Goal: Task Accomplishment & Management: Complete application form

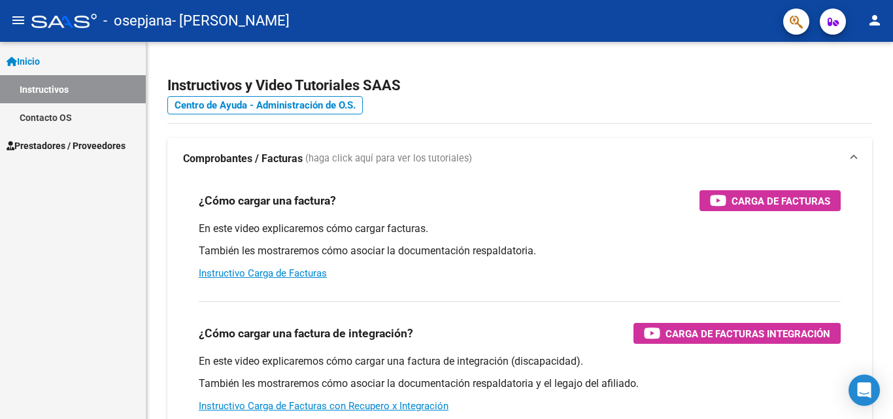
click at [52, 87] on link "Instructivos" at bounding box center [73, 89] width 146 height 28
click at [36, 116] on link "Contacto OS" at bounding box center [73, 117] width 146 height 28
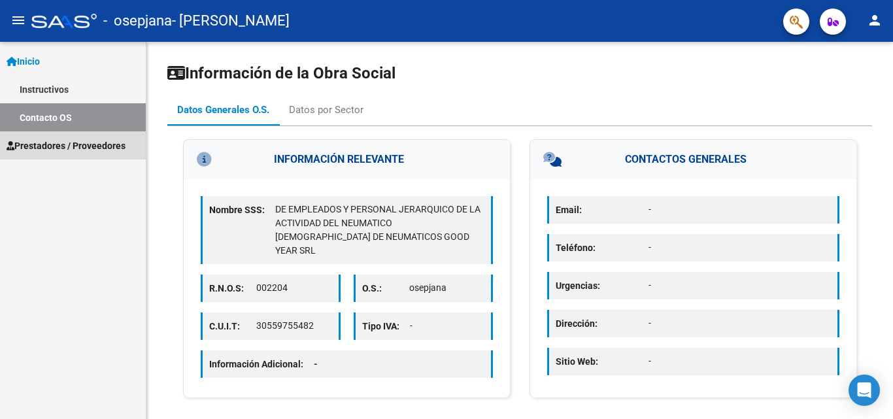
click at [33, 142] on span "Prestadores / Proveedores" at bounding box center [66, 146] width 119 height 14
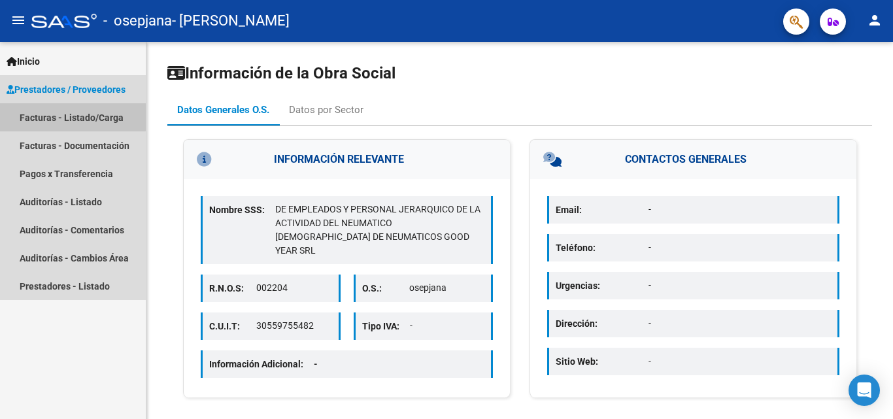
click at [46, 115] on link "Facturas - Listado/Carga" at bounding box center [73, 117] width 146 height 28
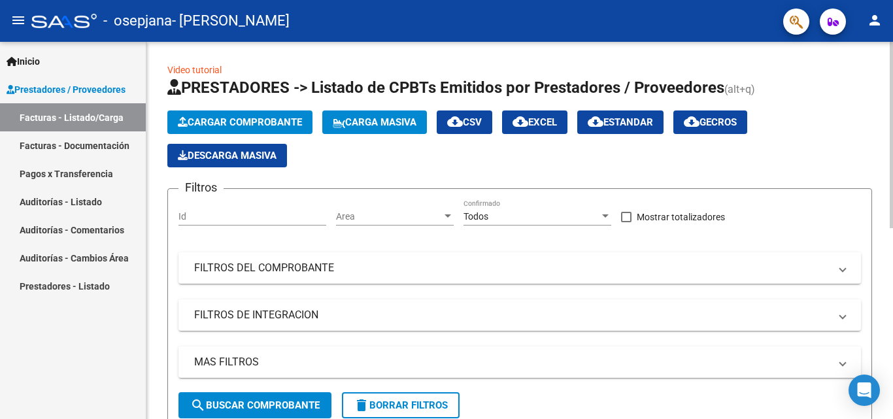
click at [239, 122] on span "Cargar Comprobante" at bounding box center [240, 122] width 124 height 12
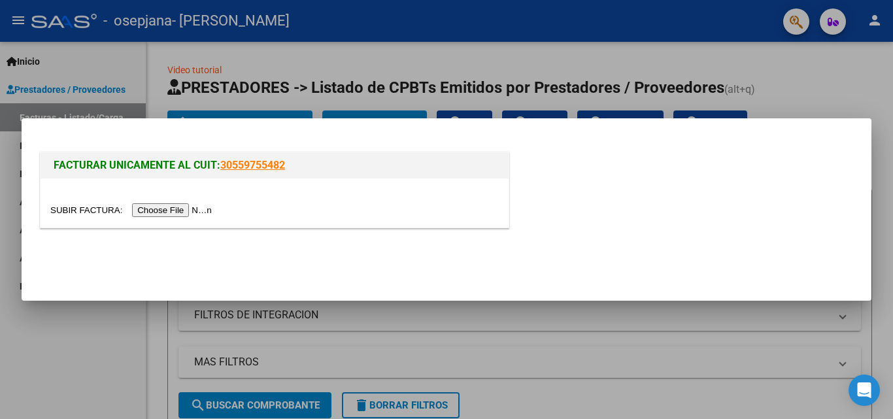
click at [153, 212] on input "file" at bounding box center [132, 210] width 165 height 14
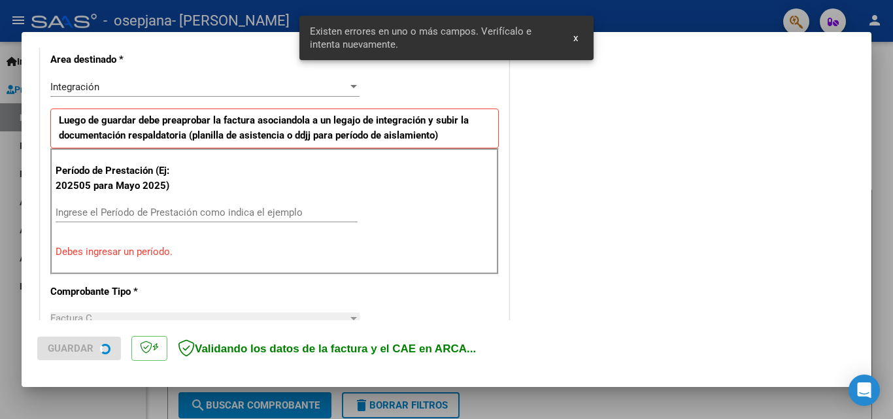
scroll to position [295, 0]
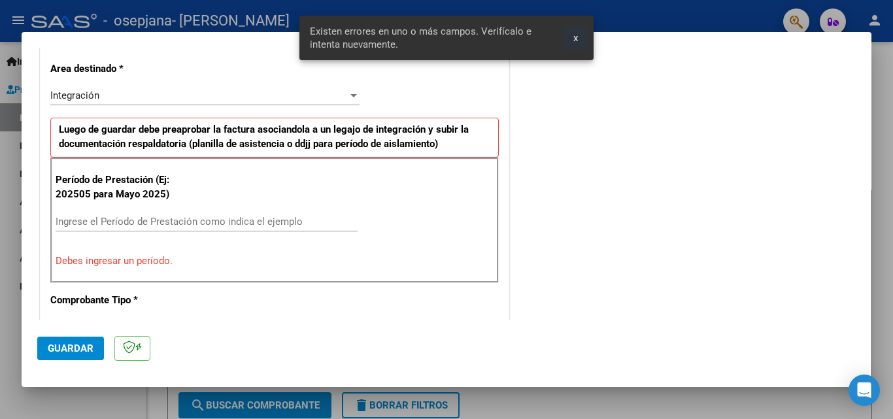
click at [576, 38] on span "x" at bounding box center [575, 38] width 5 height 12
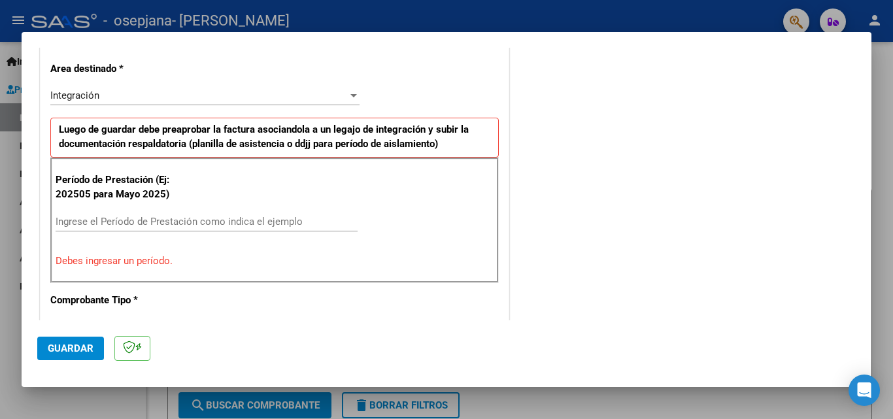
click at [69, 223] on input "Ingrese el Período de Prestación como indica el ejemplo" at bounding box center [207, 222] width 302 height 12
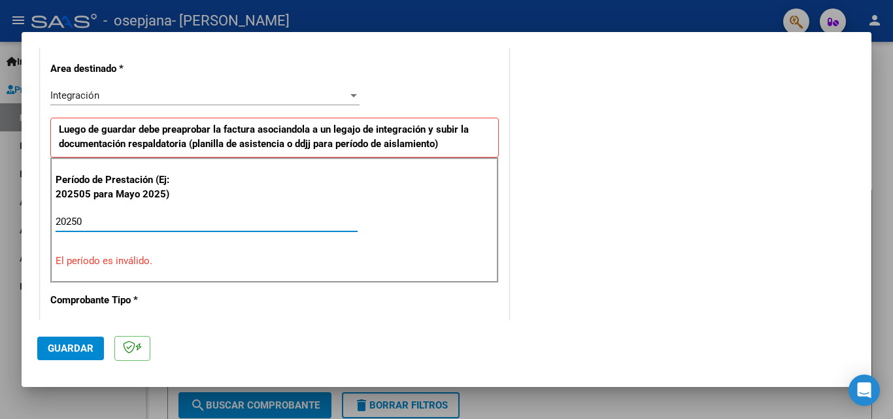
type input "202509"
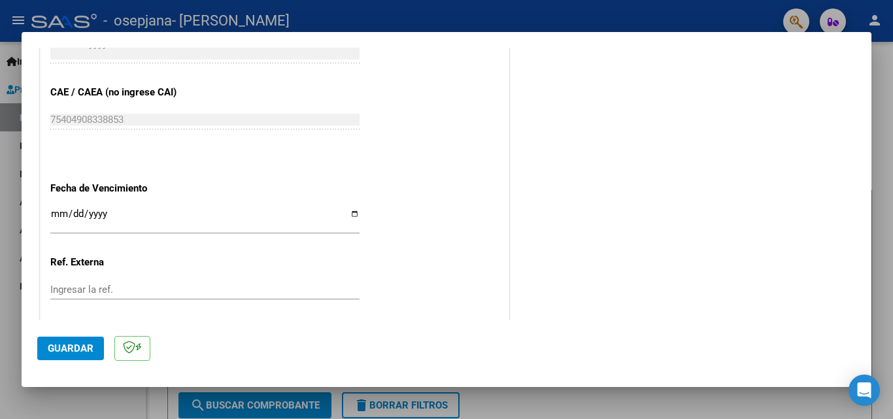
scroll to position [817, 0]
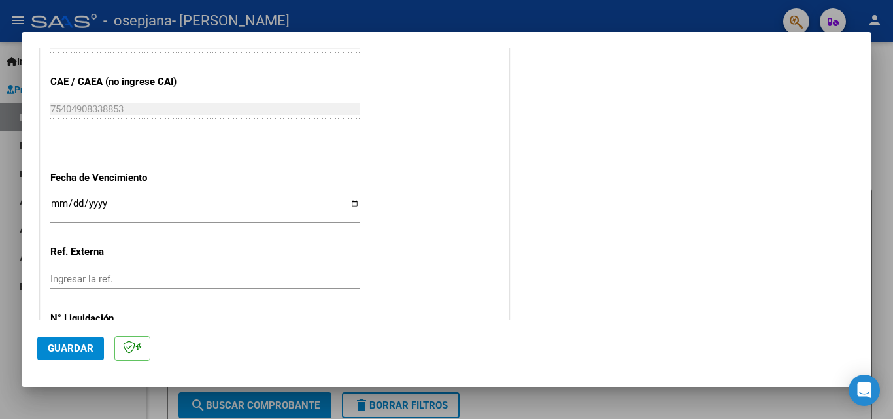
type input "202509"
click at [350, 203] on input "Ingresar la fecha" at bounding box center [204, 208] width 309 height 21
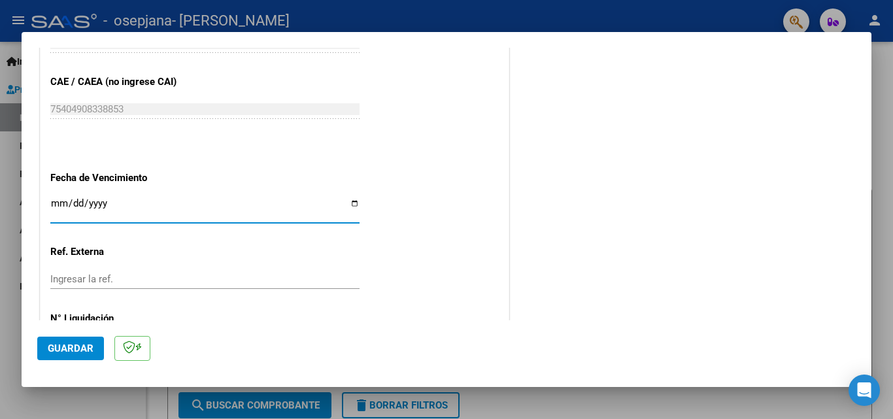
type input "[DATE]"
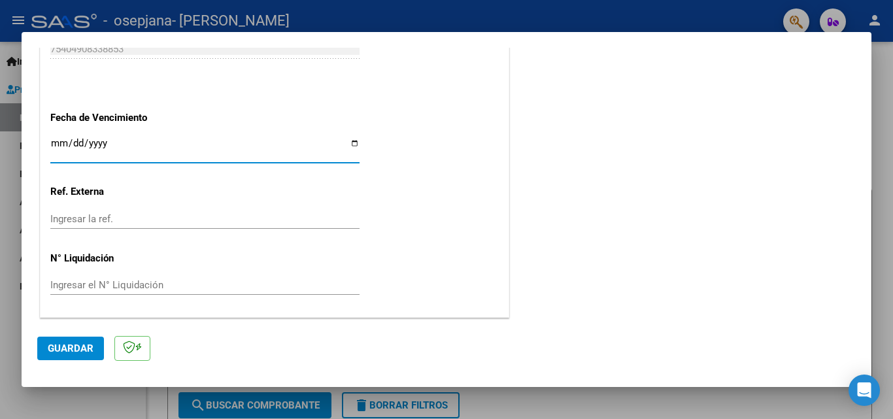
click at [83, 346] on span "Guardar" at bounding box center [71, 348] width 46 height 12
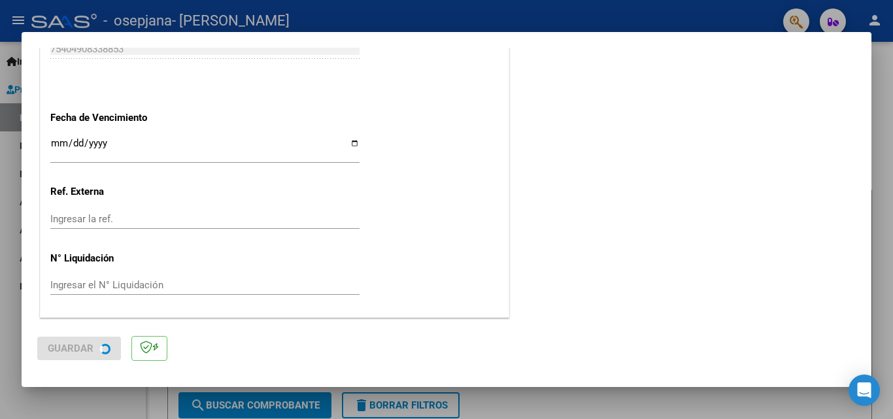
scroll to position [0, 0]
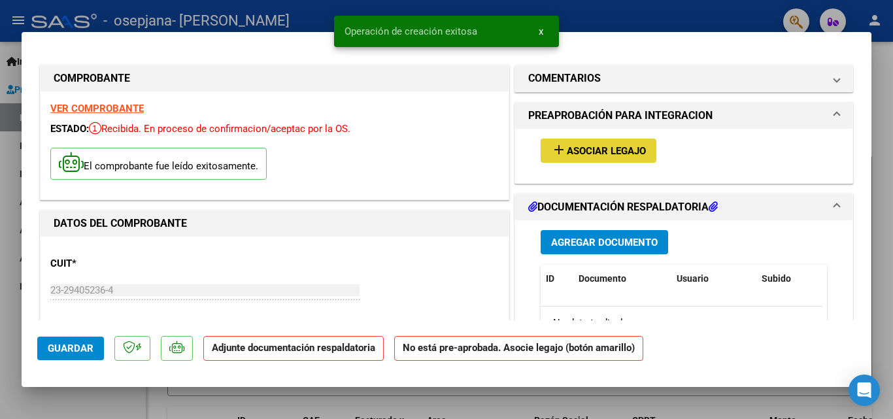
click at [582, 152] on span "Asociar Legajo" at bounding box center [606, 151] width 79 height 12
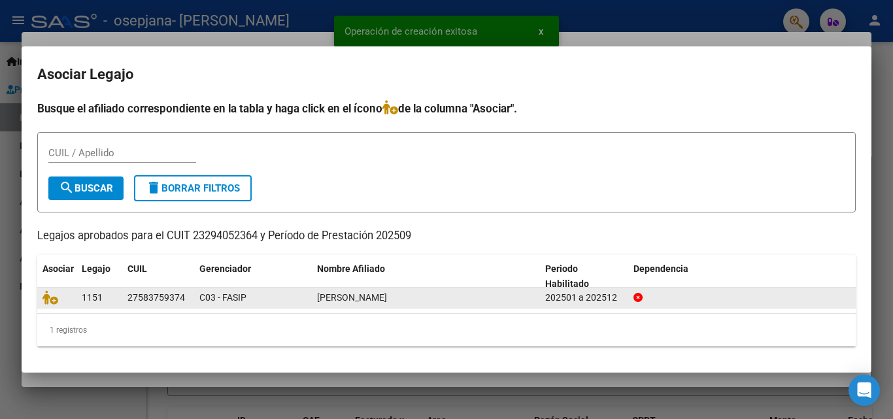
click at [69, 294] on div at bounding box center [56, 297] width 29 height 15
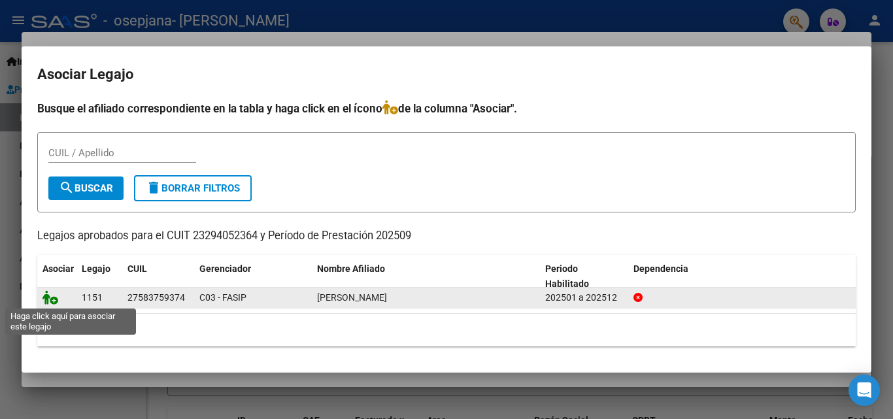
click at [49, 294] on icon at bounding box center [50, 297] width 16 height 14
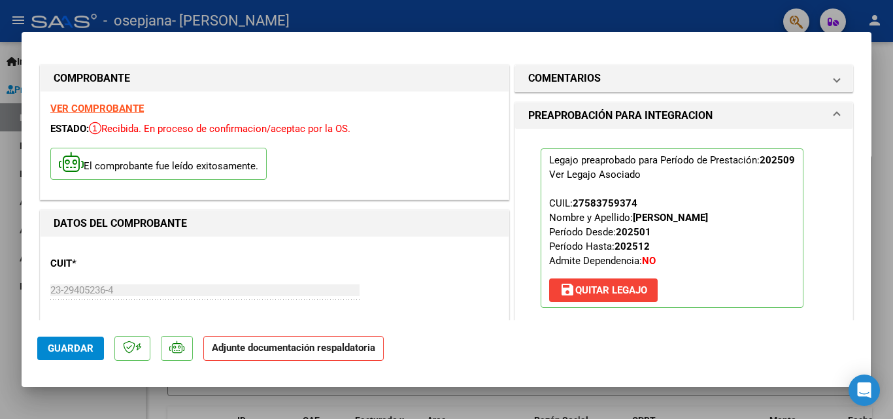
scroll to position [65, 0]
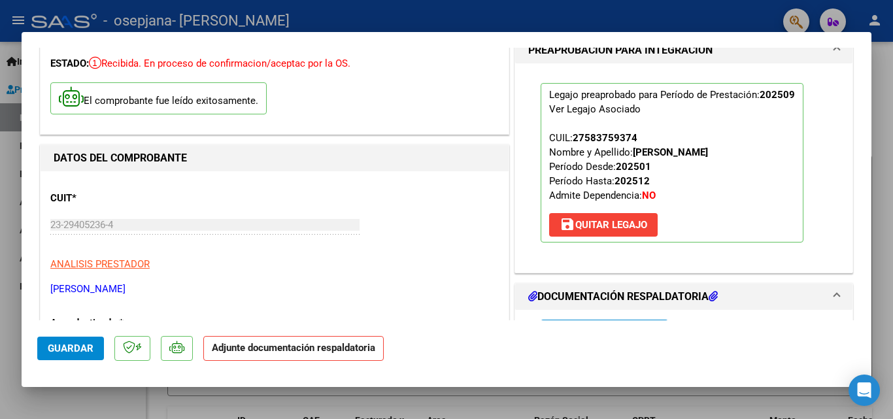
click at [676, 296] on h1 "DOCUMENTACIÓN RESPALDATORIA" at bounding box center [622, 297] width 189 height 16
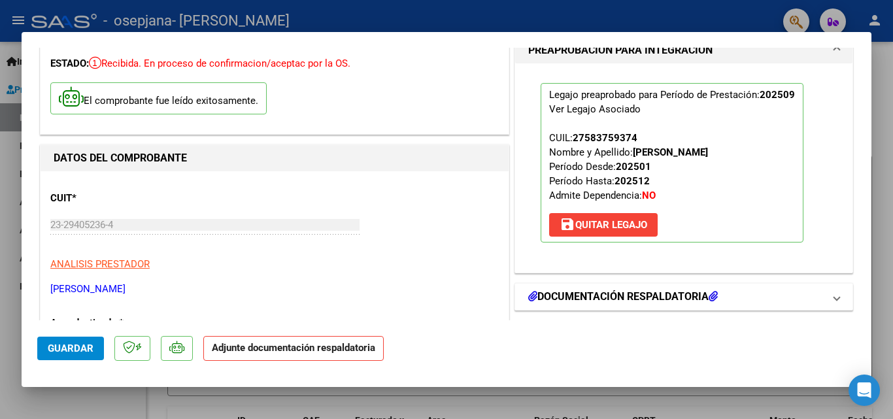
click at [770, 303] on mat-panel-title "DOCUMENTACIÓN RESPALDATORIA" at bounding box center [675, 297] width 295 height 16
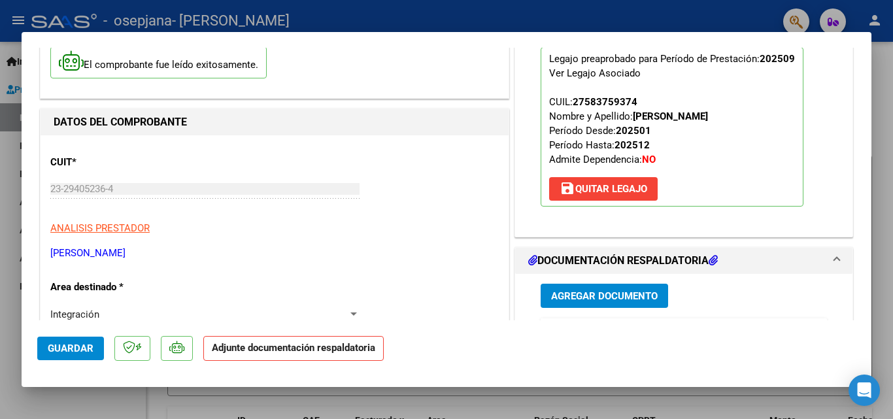
scroll to position [131, 0]
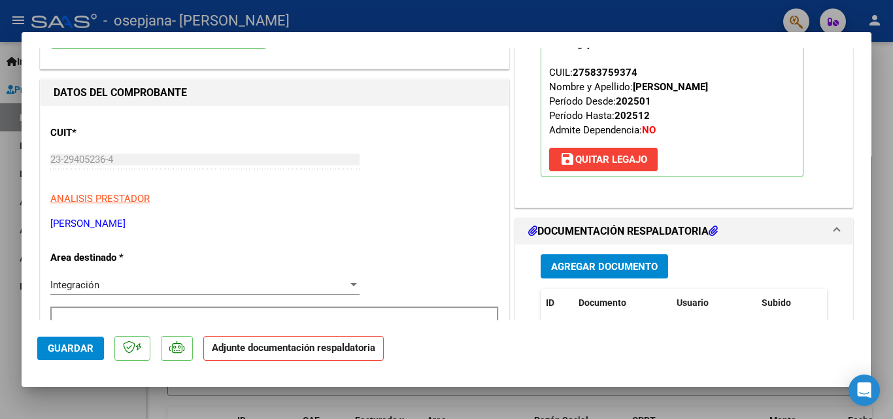
click at [616, 264] on span "Agregar Documento" at bounding box center [604, 267] width 107 height 12
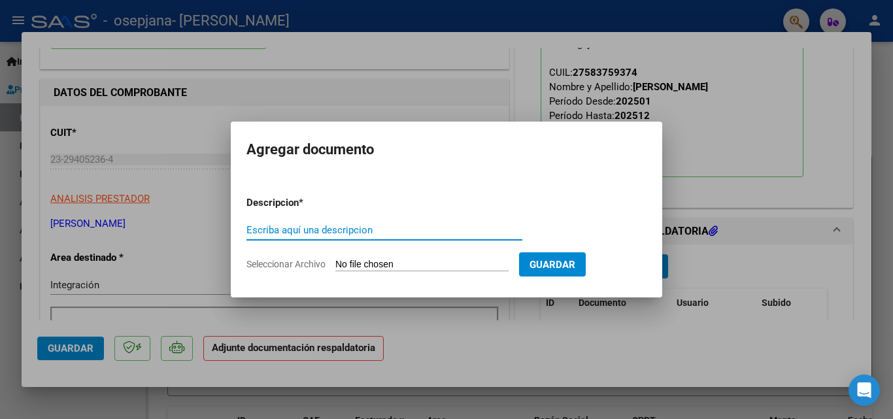
click at [267, 231] on input "Escriba aquí una descripcion" at bounding box center [384, 230] width 276 height 12
type input "Planilla de asistencia"
click at [433, 264] on input "Seleccionar Archivo" at bounding box center [421, 265] width 173 height 12
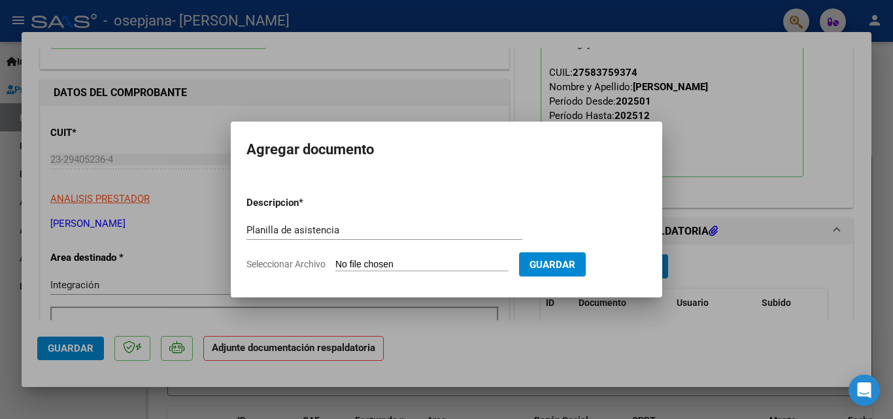
type input "C:\fakepath\Planilla de asistencia septiembre 2025.pdf"
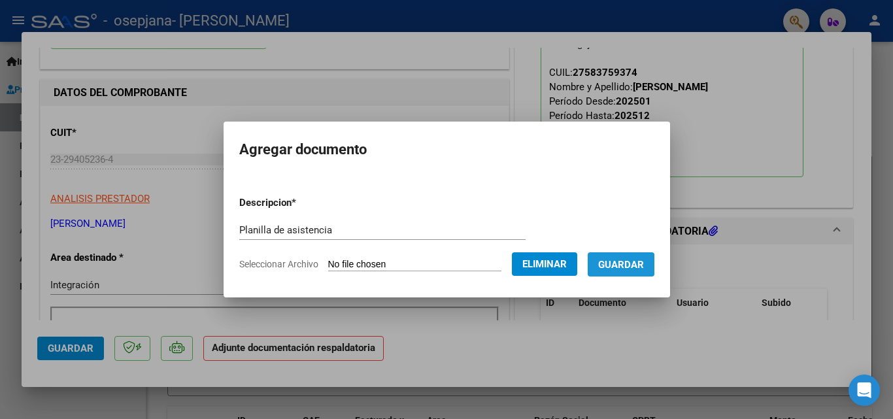
click at [632, 265] on span "Guardar" at bounding box center [621, 265] width 46 height 12
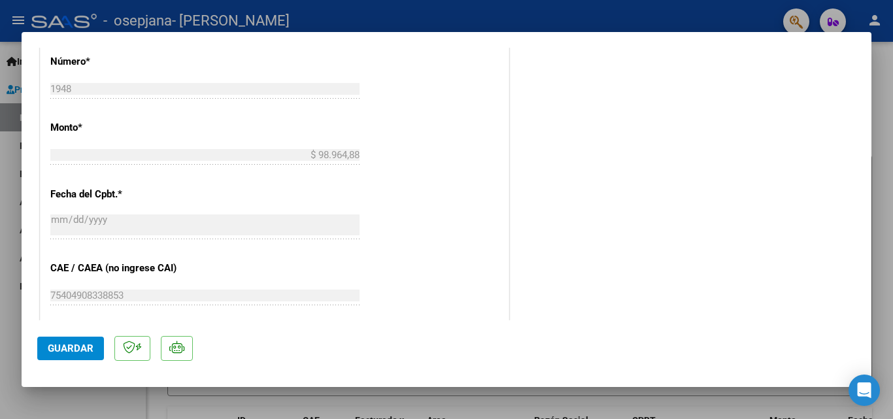
scroll to position [653, 0]
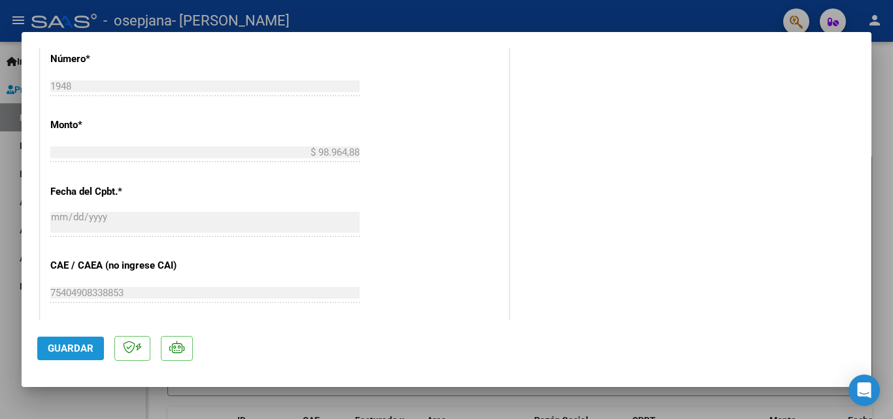
click at [69, 344] on span "Guardar" at bounding box center [71, 348] width 46 height 12
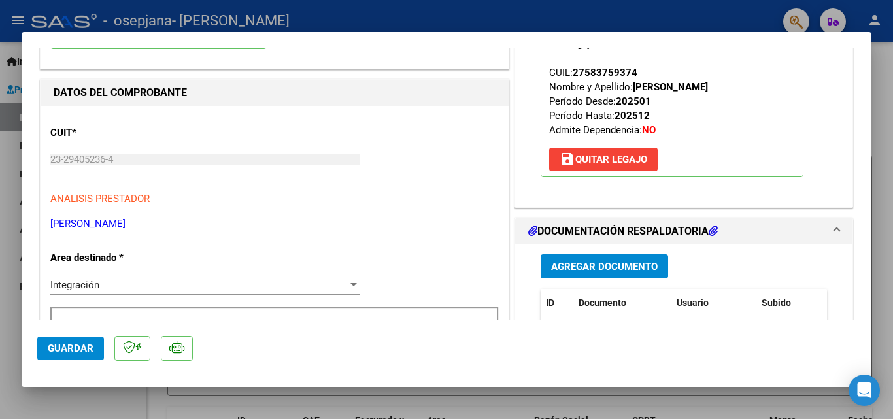
scroll to position [0, 0]
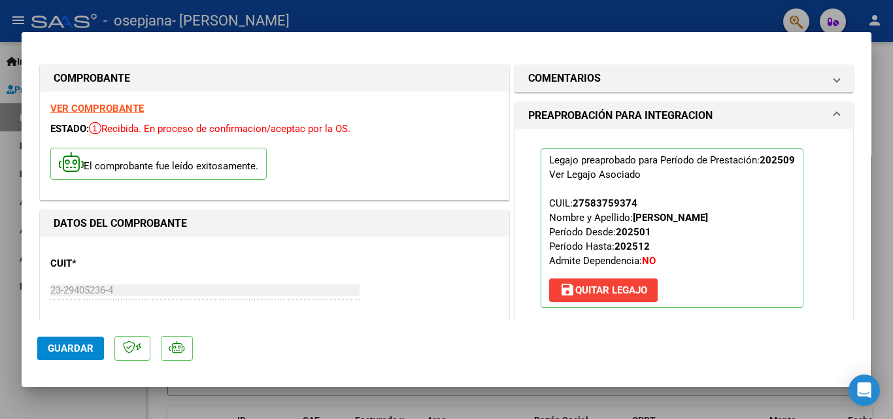
click at [560, 12] on div at bounding box center [446, 209] width 893 height 419
type input "$ 0,00"
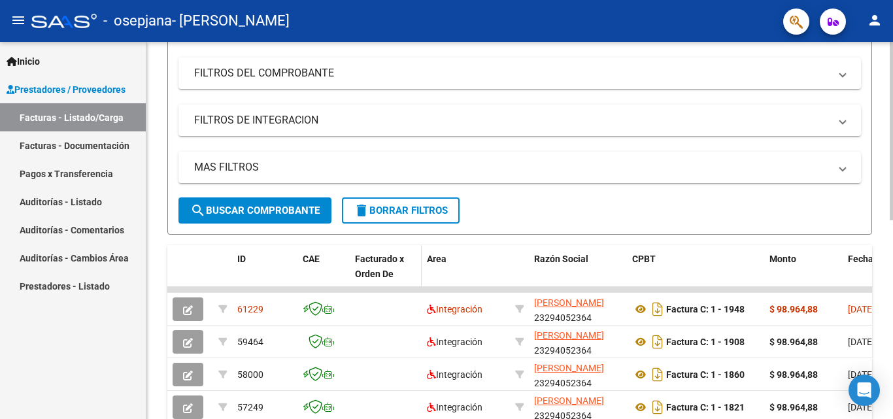
scroll to position [196, 0]
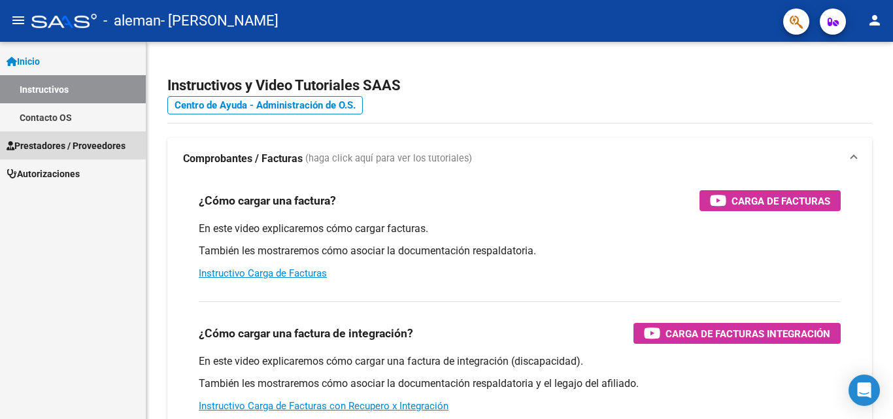
click at [32, 144] on span "Prestadores / Proveedores" at bounding box center [66, 146] width 119 height 14
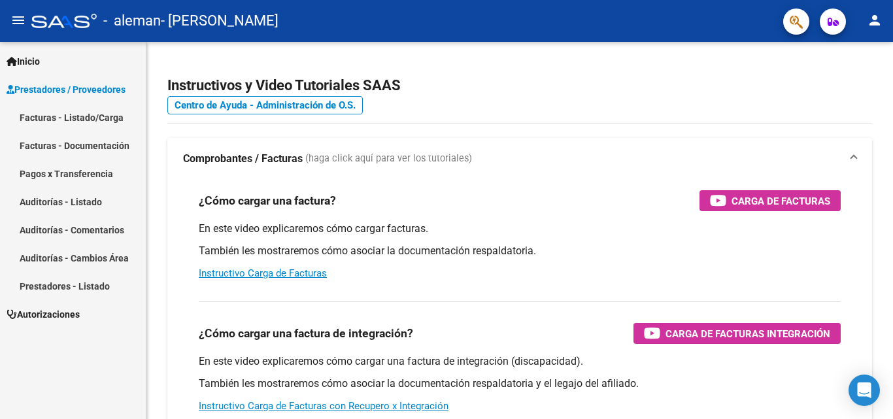
click at [37, 115] on link "Facturas - Listado/Carga" at bounding box center [73, 117] width 146 height 28
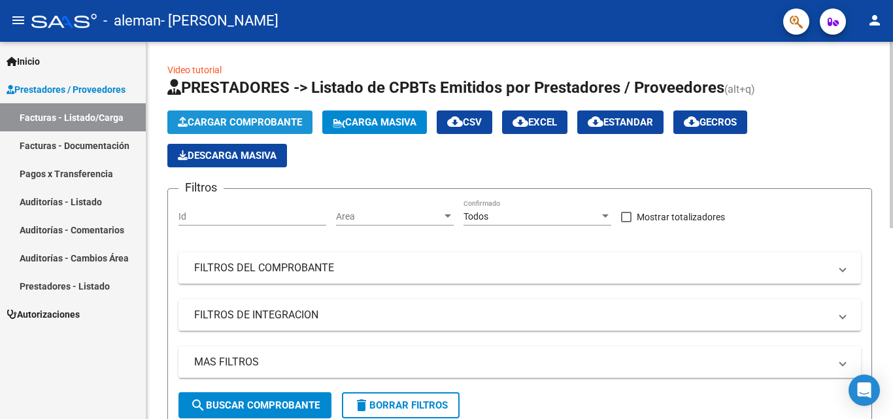
click at [256, 121] on span "Cargar Comprobante" at bounding box center [240, 122] width 124 height 12
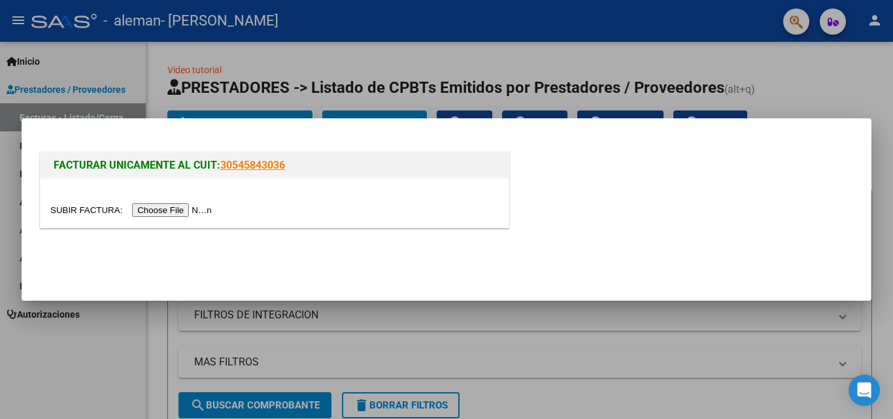
click at [160, 214] on input "file" at bounding box center [132, 210] width 165 height 14
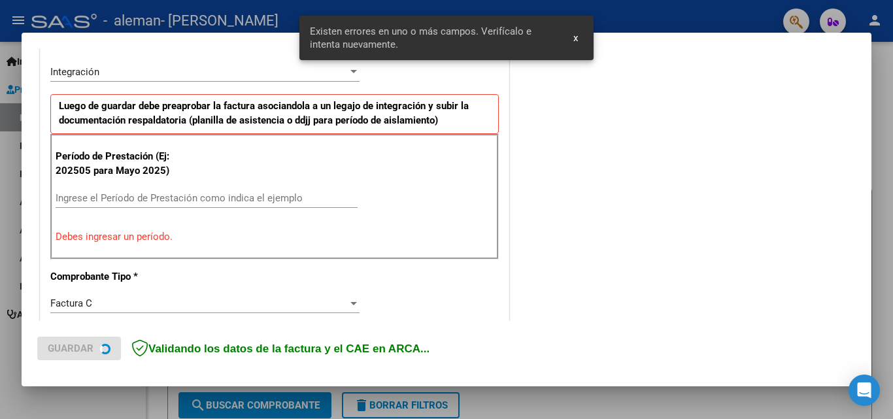
scroll to position [320, 0]
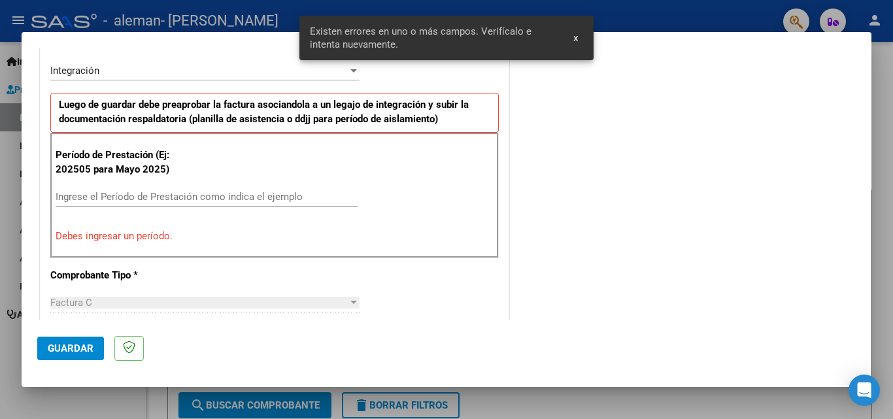
click at [102, 191] on input "Ingrese el Período de Prestación como indica el ejemplo" at bounding box center [207, 197] width 302 height 12
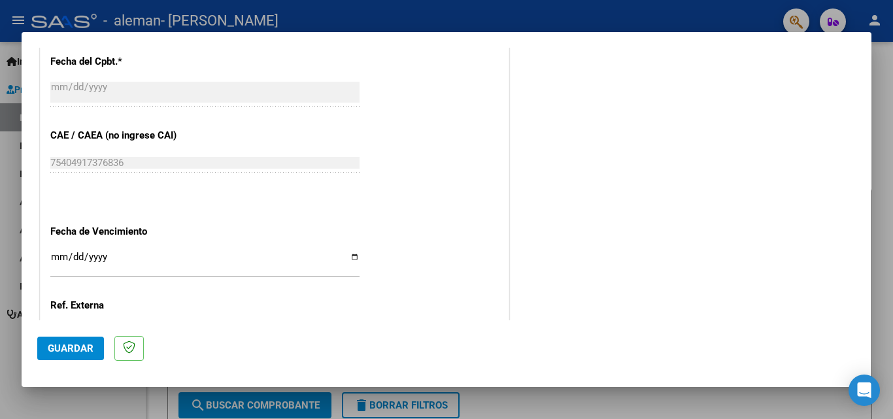
scroll to position [777, 0]
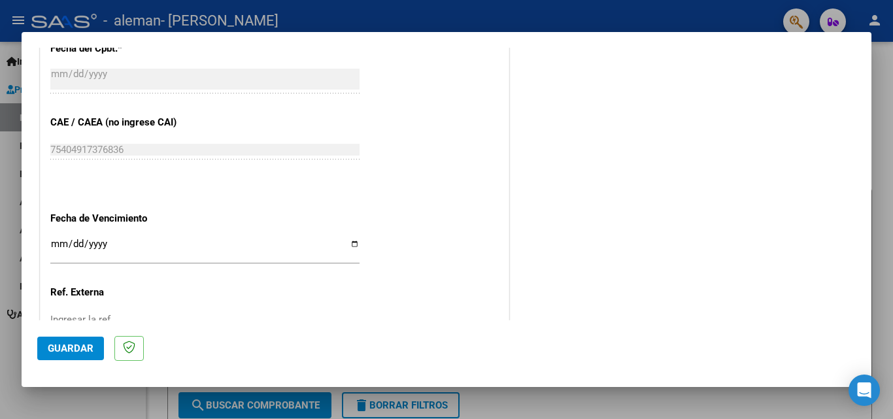
type input "202509"
click at [351, 245] on input "Ingresar la fecha" at bounding box center [204, 249] width 309 height 21
type input "[DATE]"
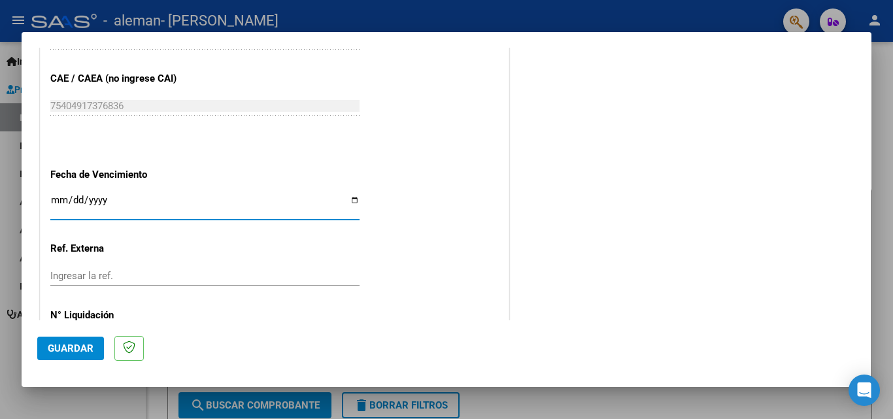
scroll to position [878, 0]
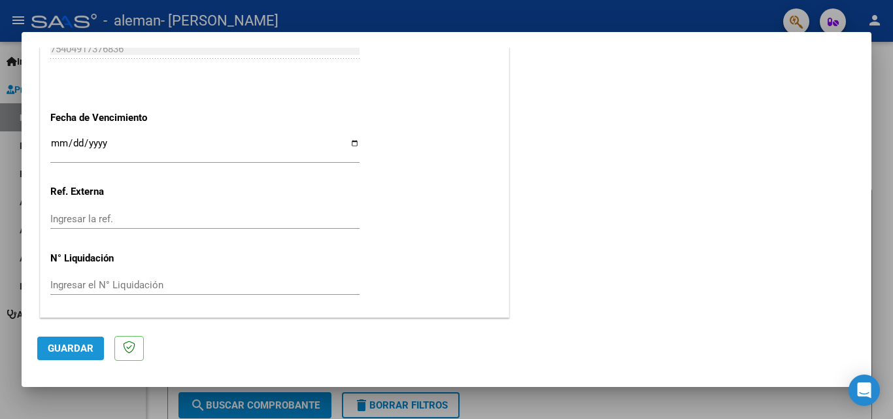
click at [66, 350] on span "Guardar" at bounding box center [71, 348] width 46 height 12
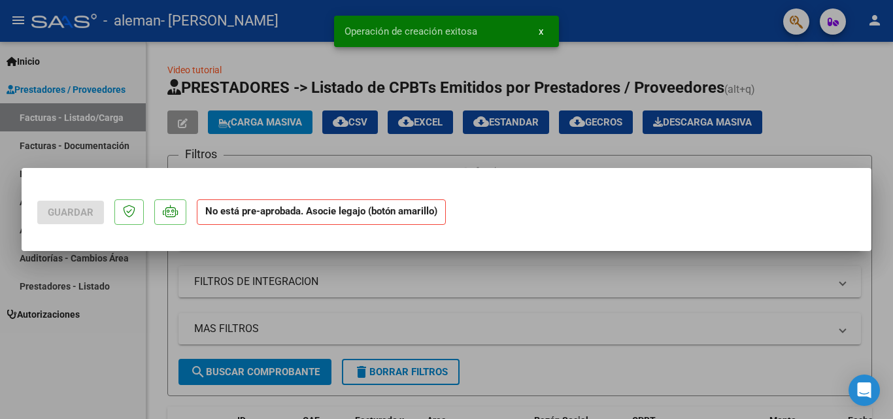
scroll to position [0, 0]
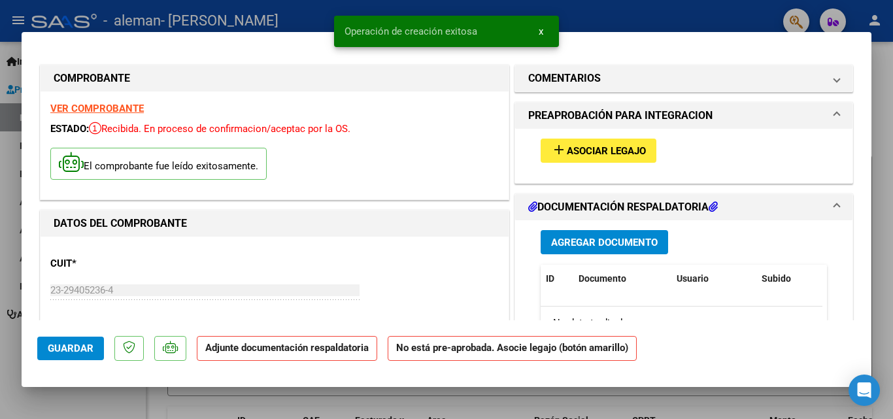
click at [583, 146] on span "Asociar Legajo" at bounding box center [606, 151] width 79 height 12
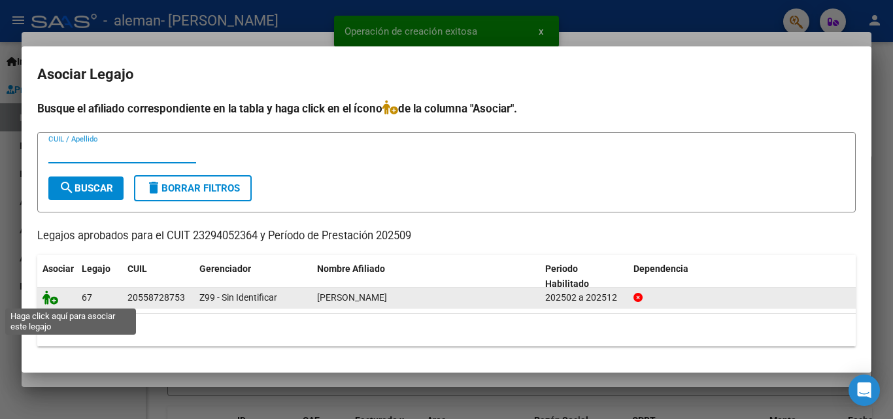
click at [49, 299] on icon at bounding box center [50, 297] width 16 height 14
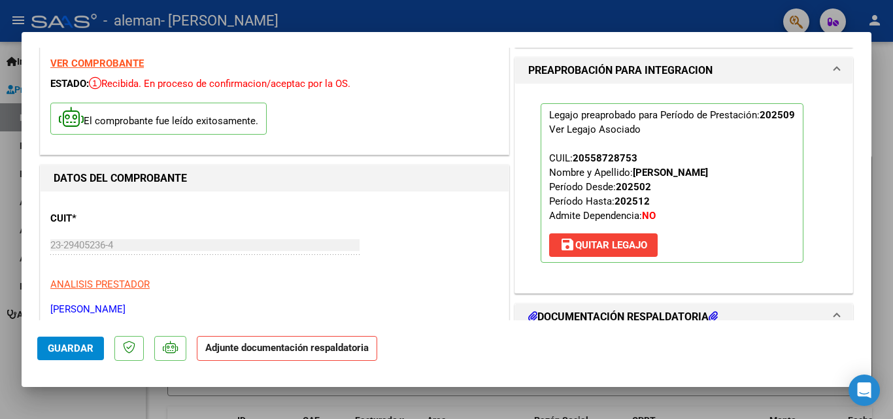
scroll to position [131, 0]
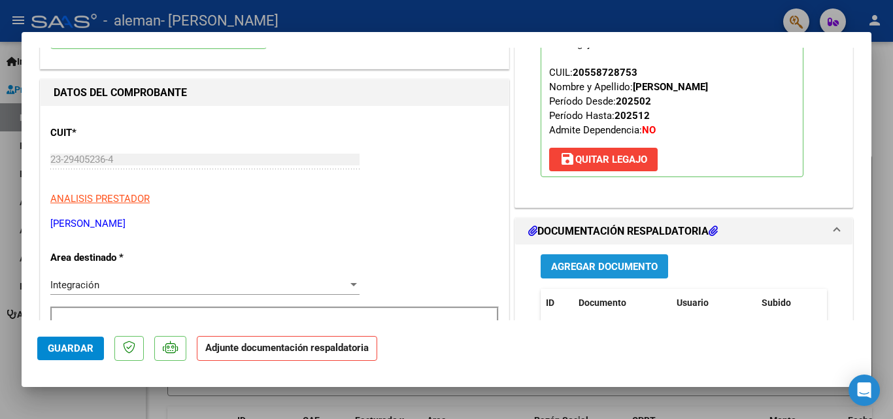
click at [625, 269] on span "Agregar Documento" at bounding box center [604, 267] width 107 height 12
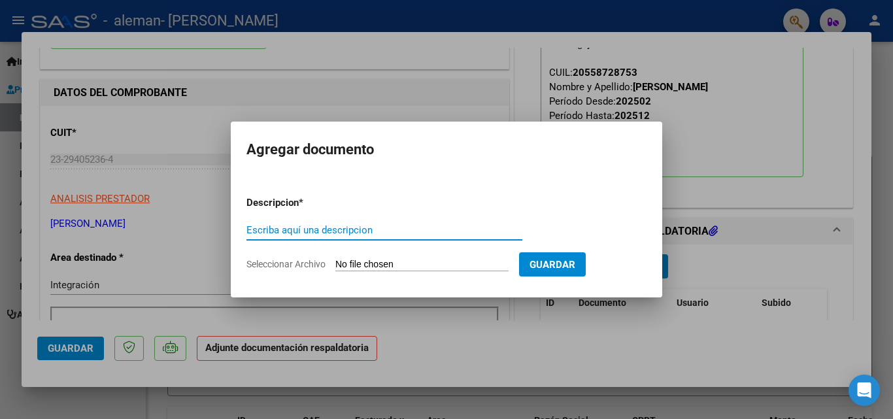
click at [369, 231] on input "Escriba aquí una descripcion" at bounding box center [384, 230] width 276 height 12
type input "Planilla de asistencia"
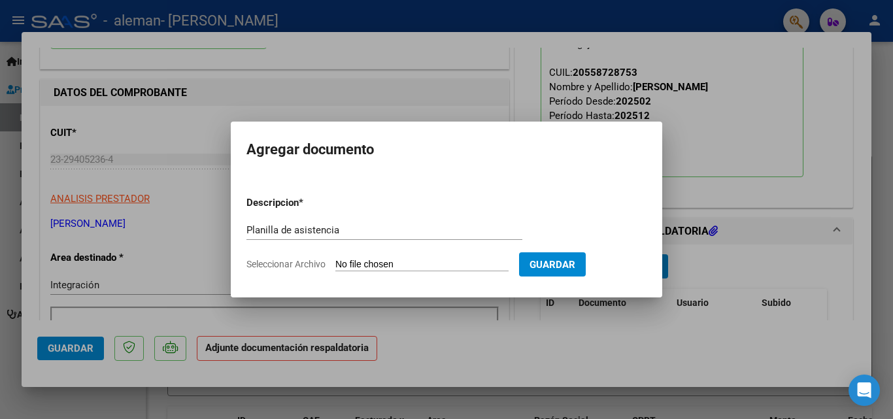
click at [440, 264] on input "Seleccionar Archivo" at bounding box center [421, 265] width 173 height 12
type input "C:\fakepath\Planilla de asistencia septiembre 2025.pdf"
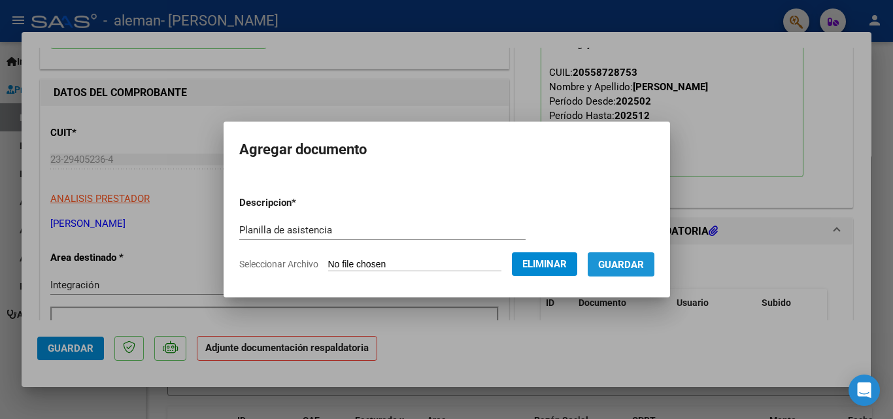
click at [621, 266] on span "Guardar" at bounding box center [621, 265] width 46 height 12
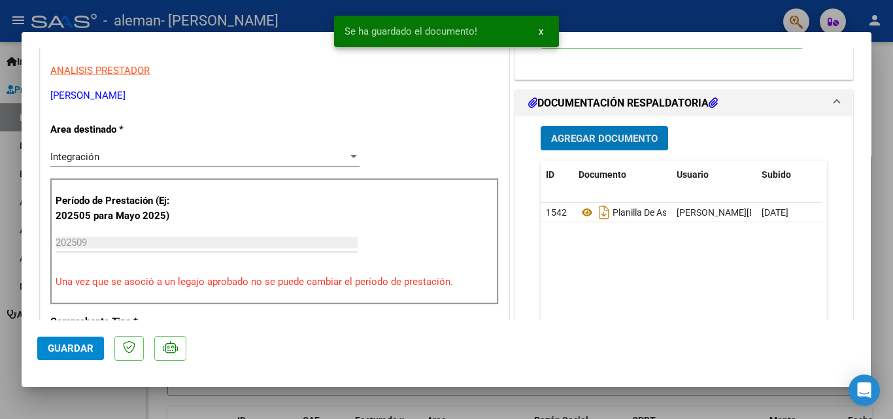
scroll to position [261, 0]
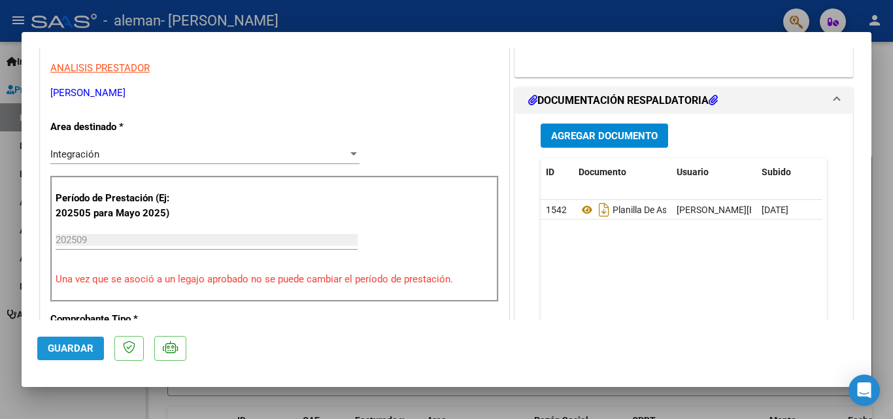
click at [50, 344] on span "Guardar" at bounding box center [71, 348] width 46 height 12
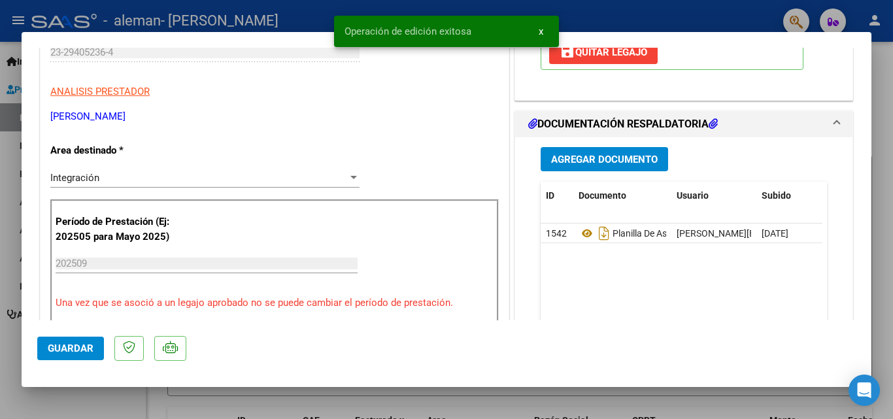
scroll to position [0, 0]
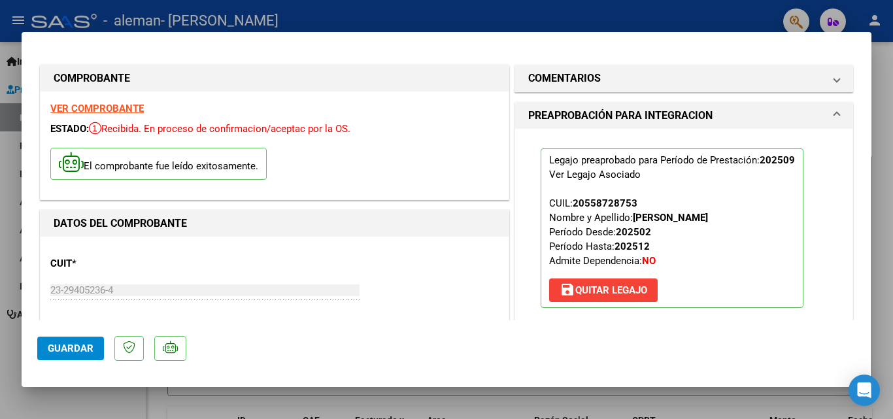
click at [580, 19] on div at bounding box center [446, 209] width 893 height 419
type input "$ 0,00"
